Goal: Browse casually

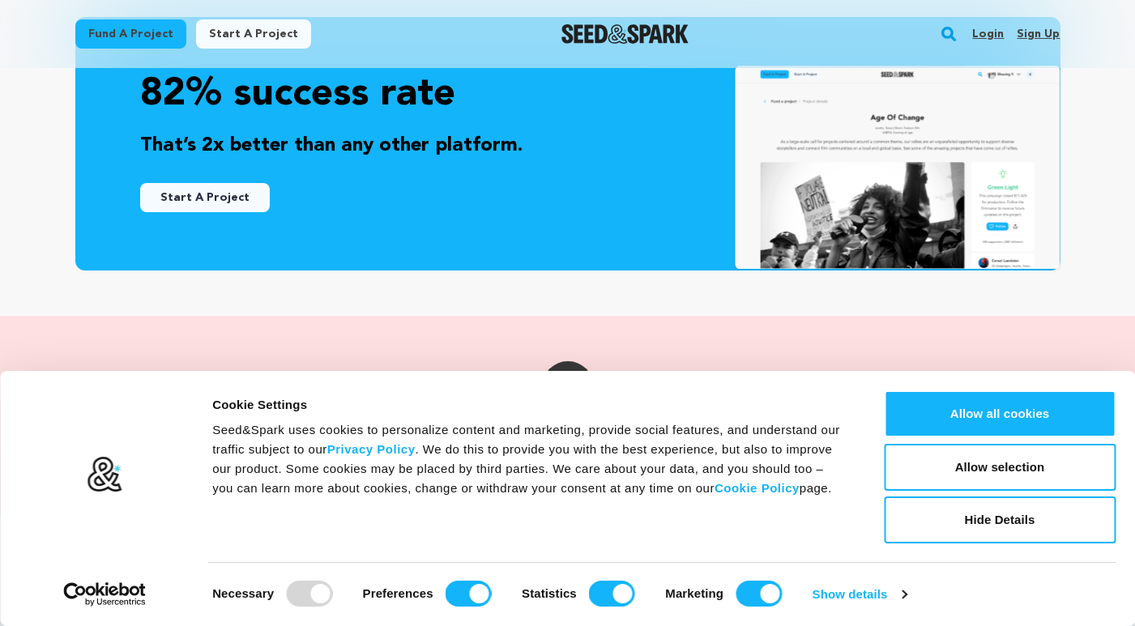
scroll to position [648, 0]
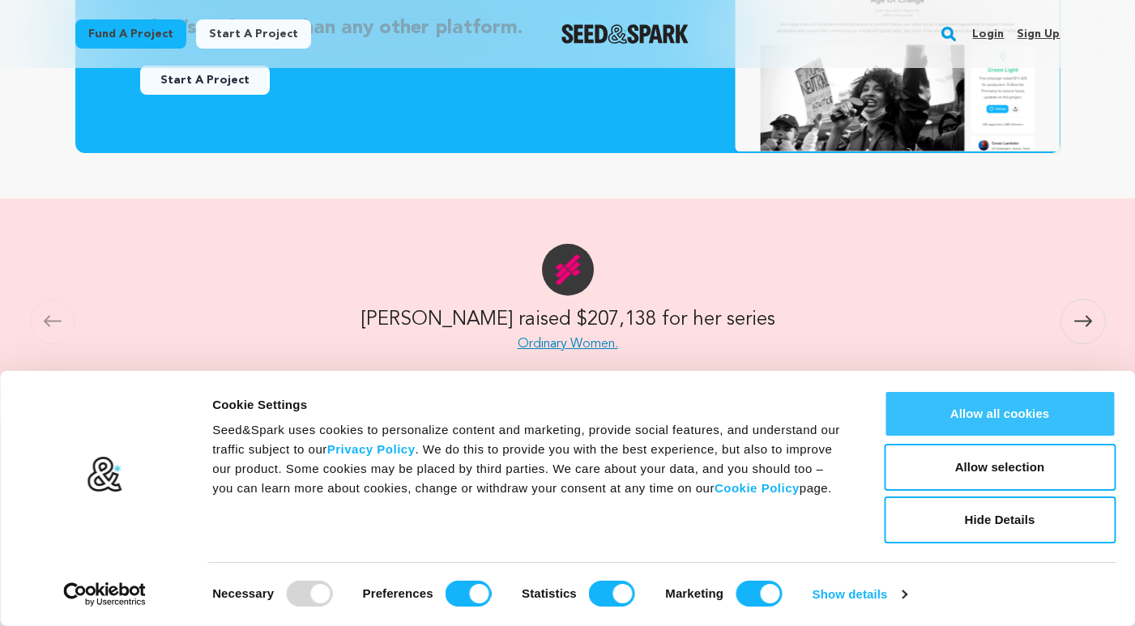
click at [1011, 424] on button "Allow all cookies" at bounding box center [1000, 414] width 232 height 47
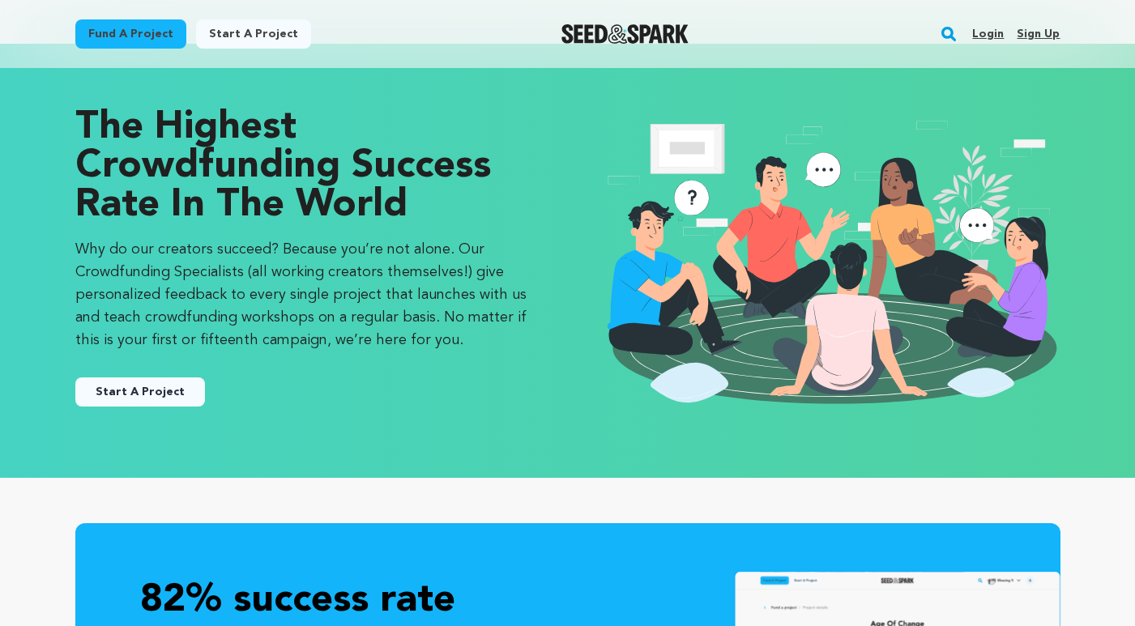
scroll to position [0, 0]
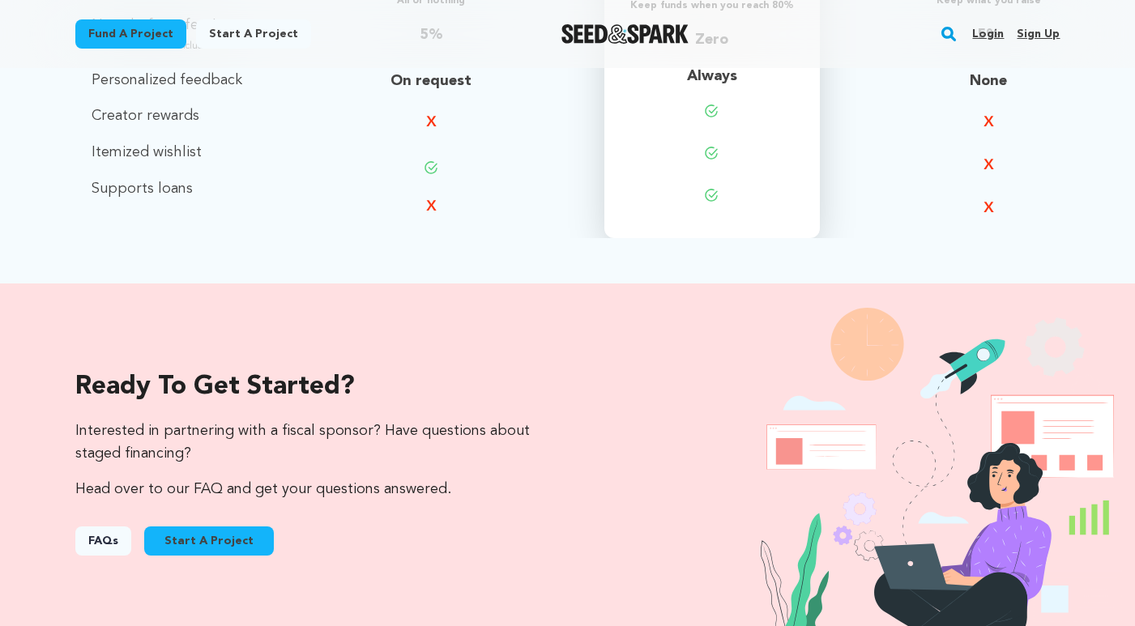
scroll to position [1783, 0]
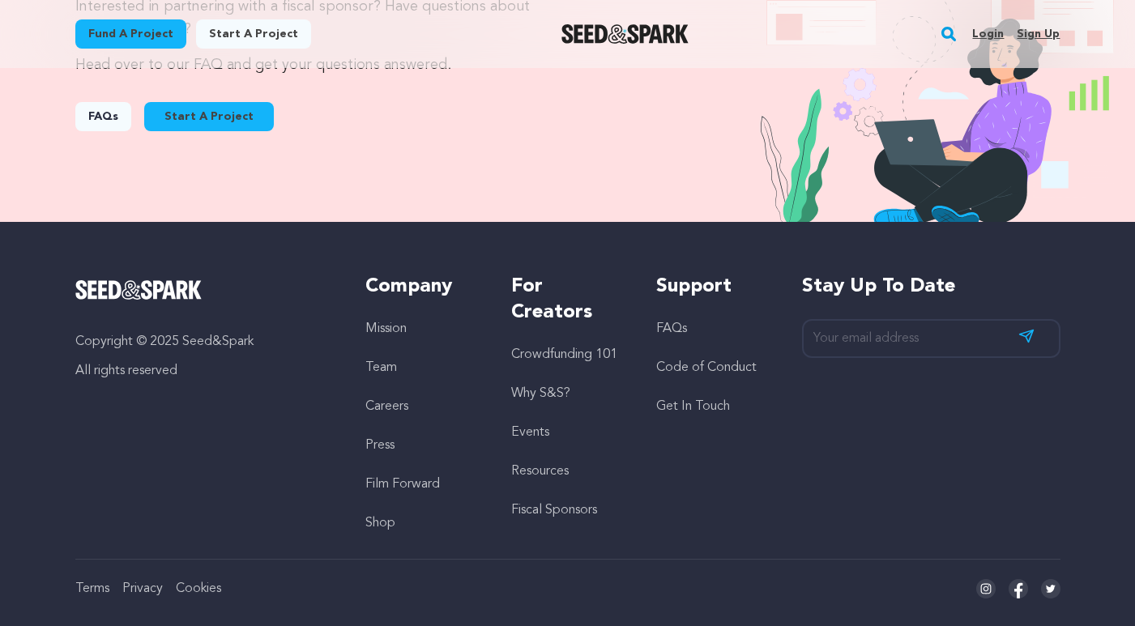
scroll to position [1850, 0]
